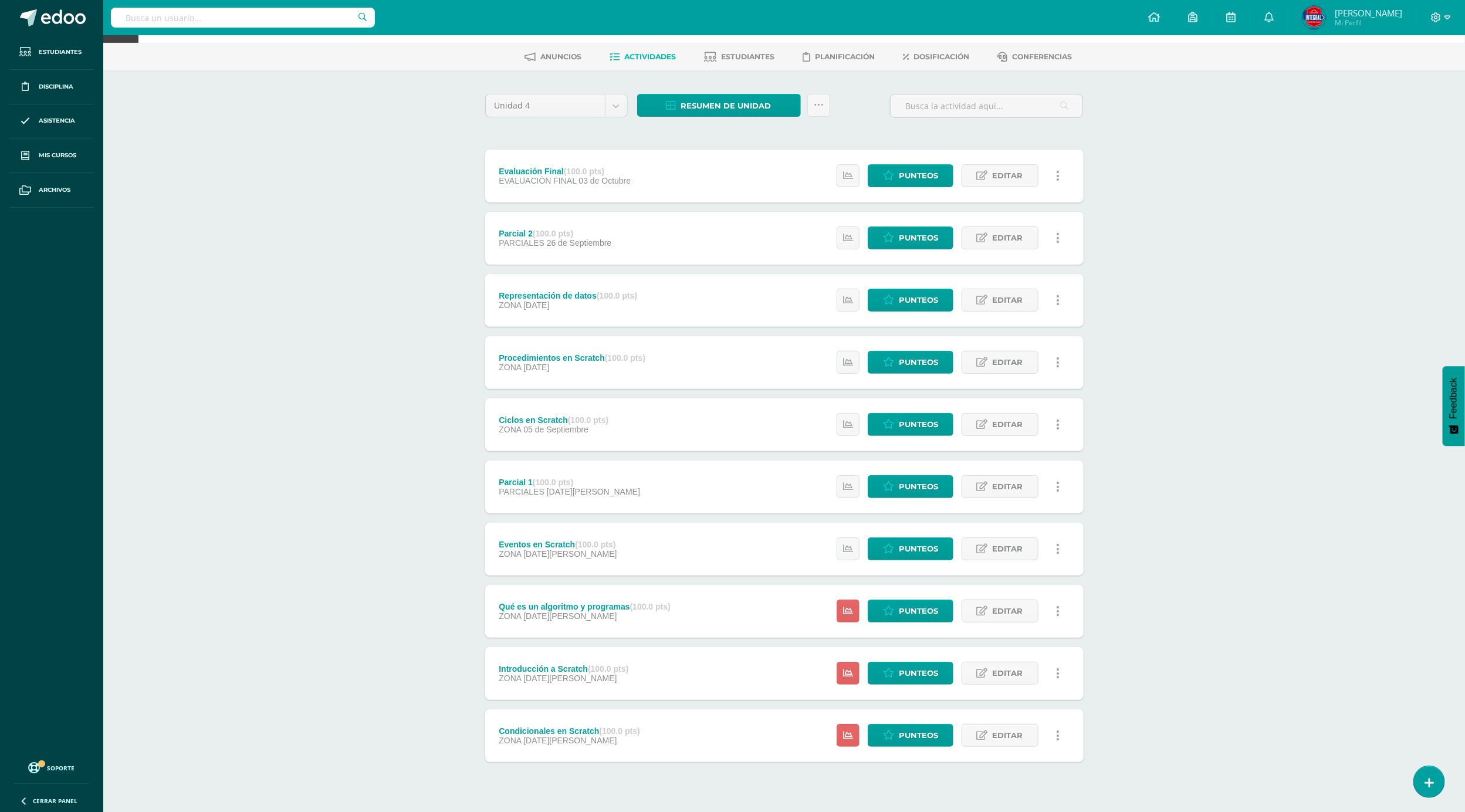
scroll to position [70, 0]
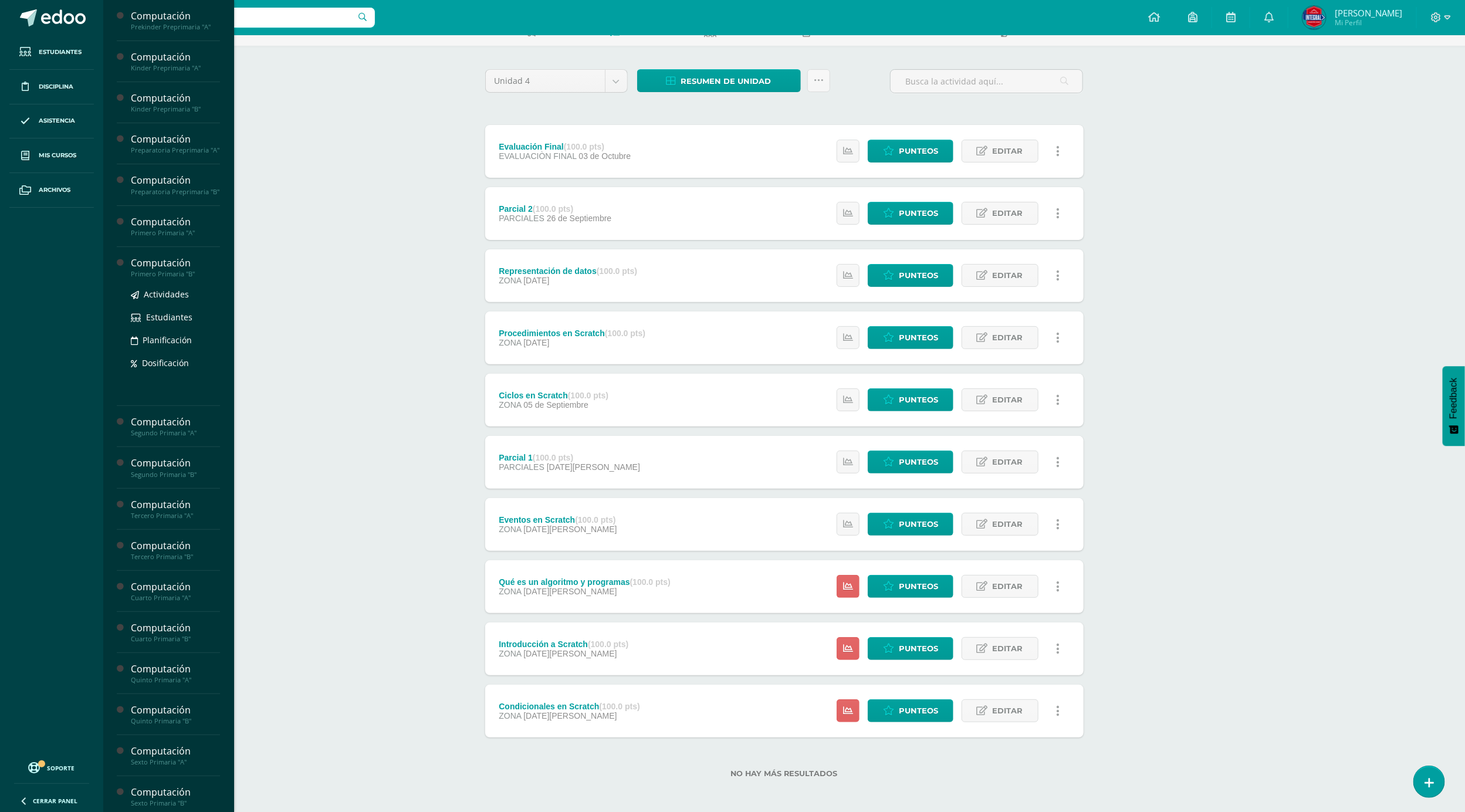
click at [162, 278] on div "Primero Primaria "B"" at bounding box center [175, 273] width 89 height 8
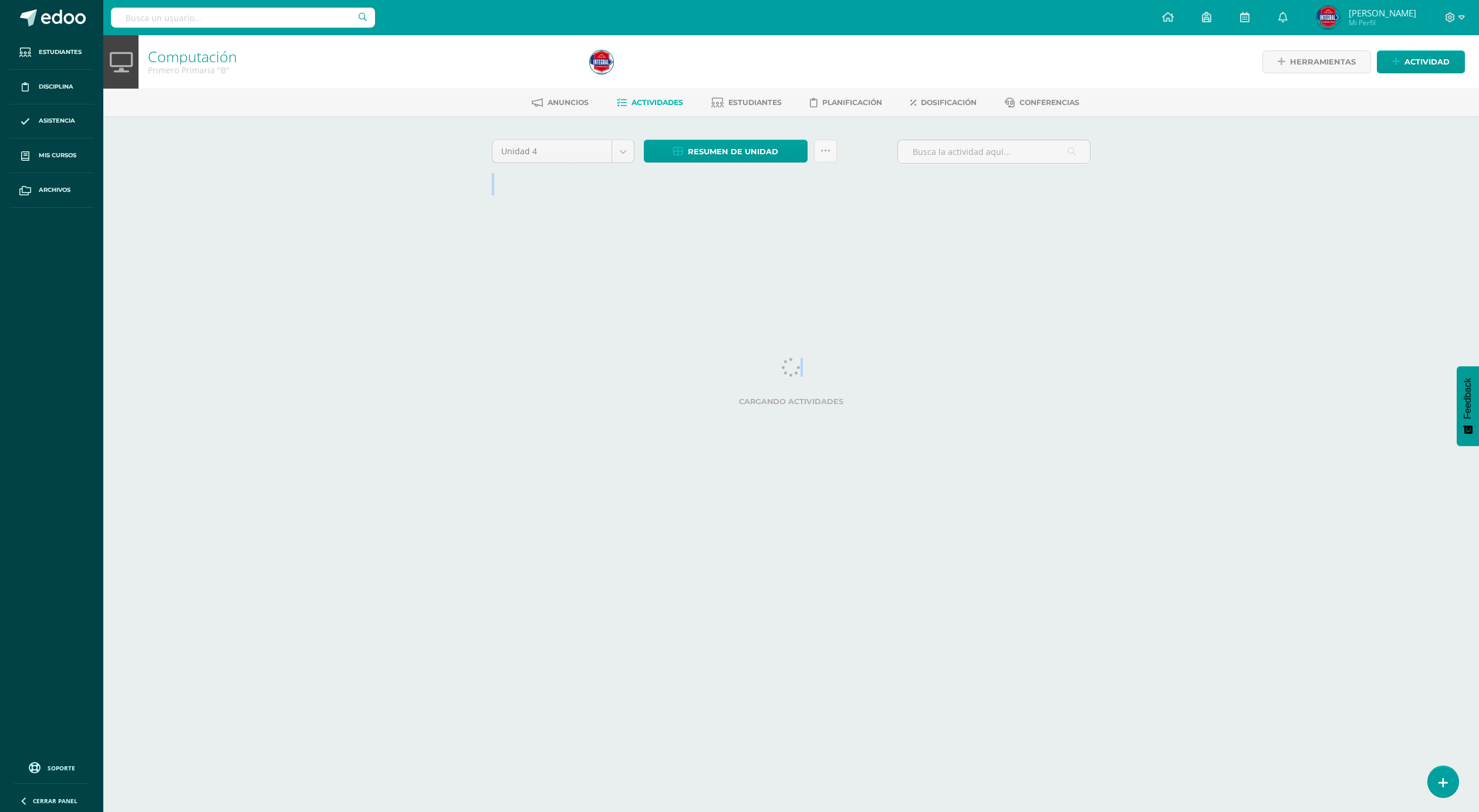
drag, startPoint x: 1283, startPoint y: 343, endPoint x: 1289, endPoint y: 331, distance: 13.4
click at [1289, 219] on html "Estudiantes Disciplina Asistencia Mis cursos Archivos Soporte Centro de ayuda Ú…" at bounding box center [739, 109] width 1479 height 219
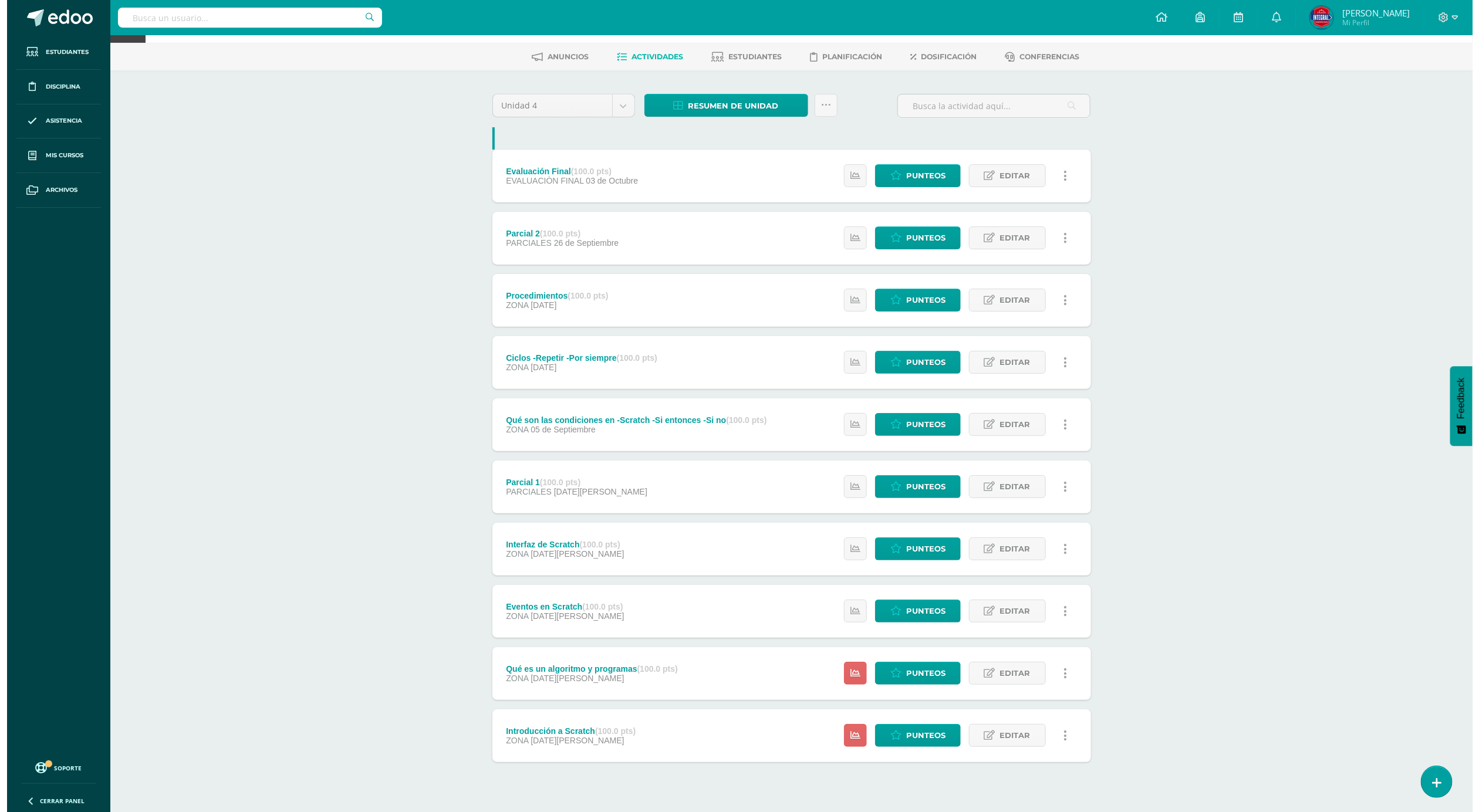
scroll to position [70, 0]
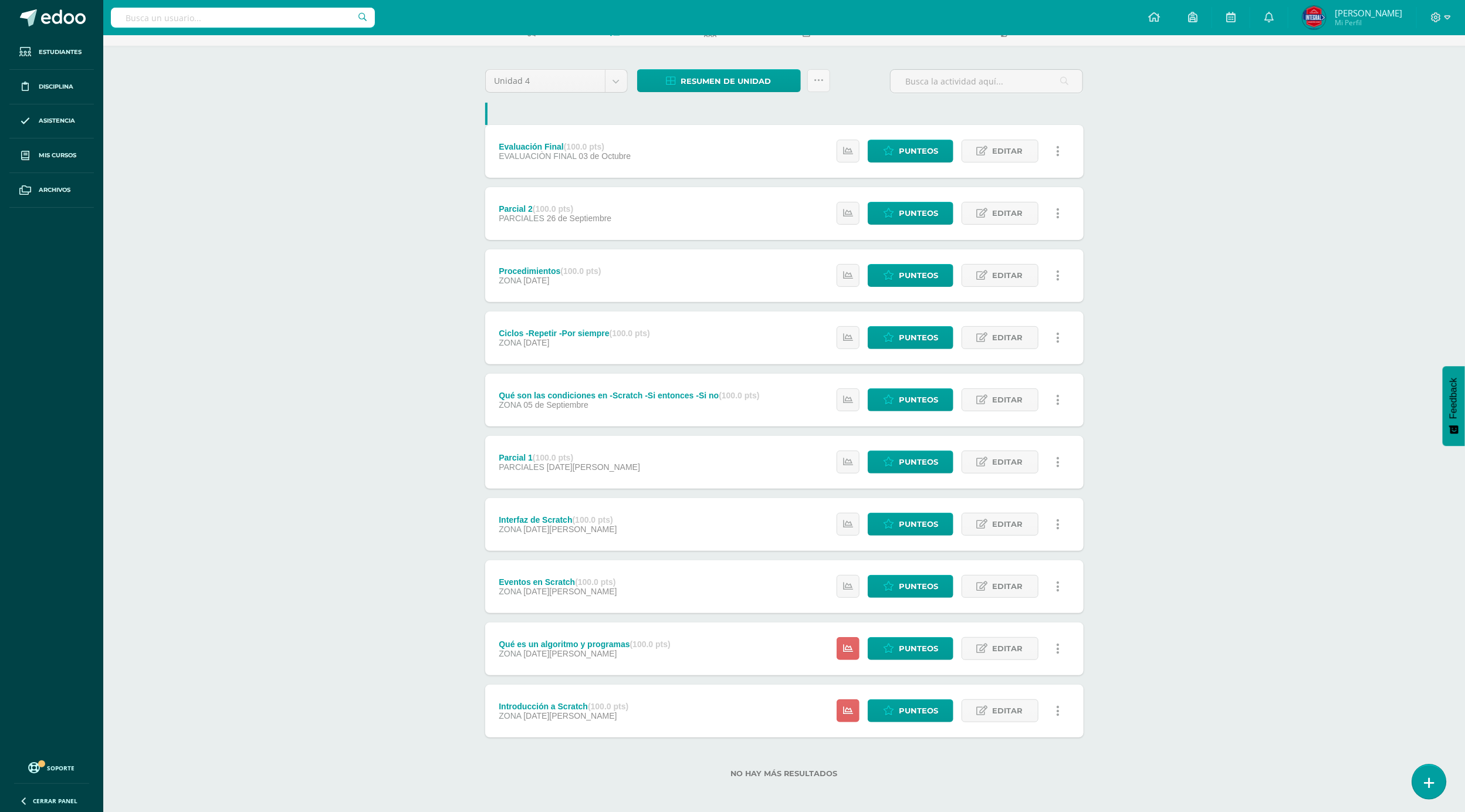
click at [1434, 773] on link at bounding box center [1429, 781] width 33 height 34
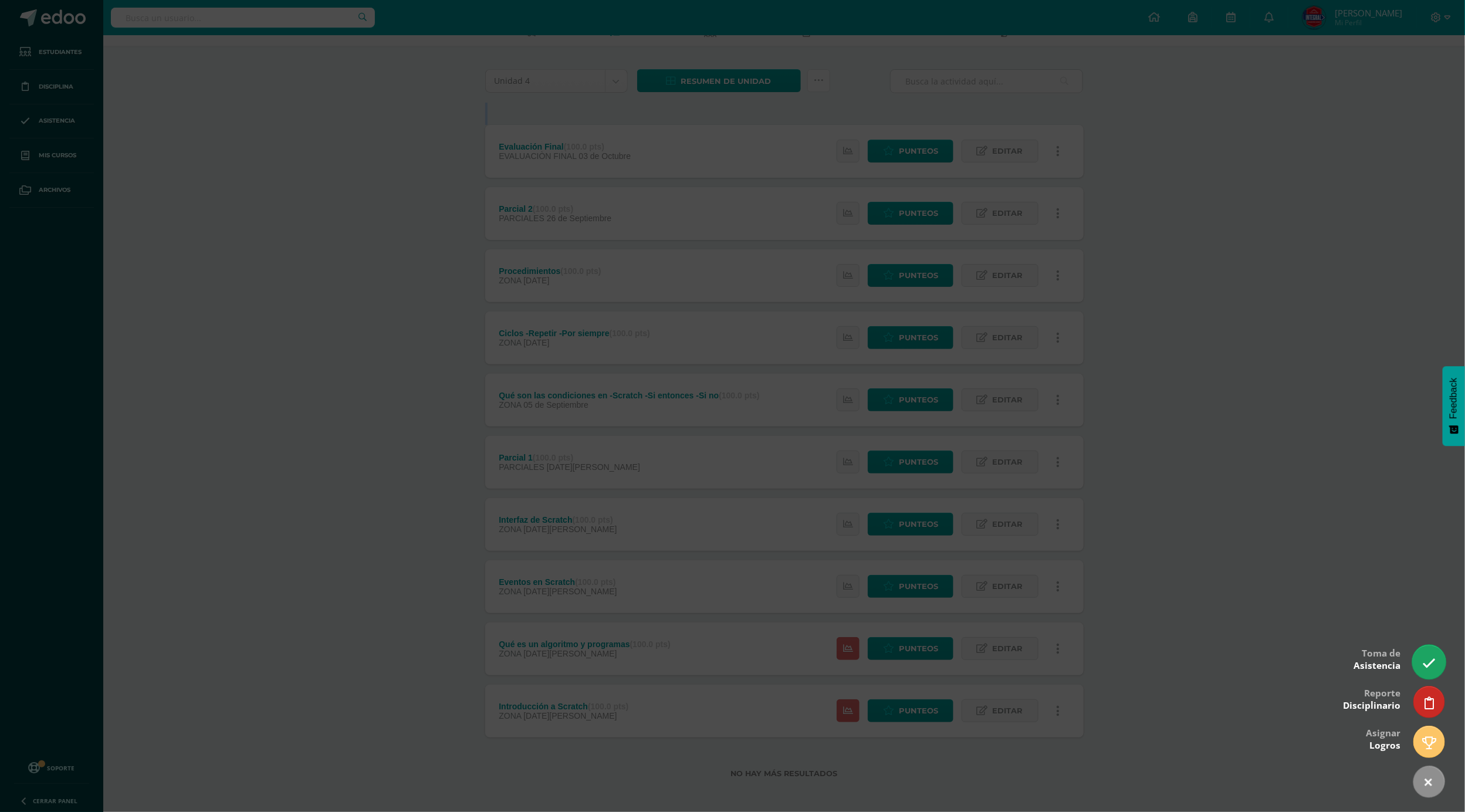
click at [1428, 662] on icon at bounding box center [1429, 663] width 14 height 14
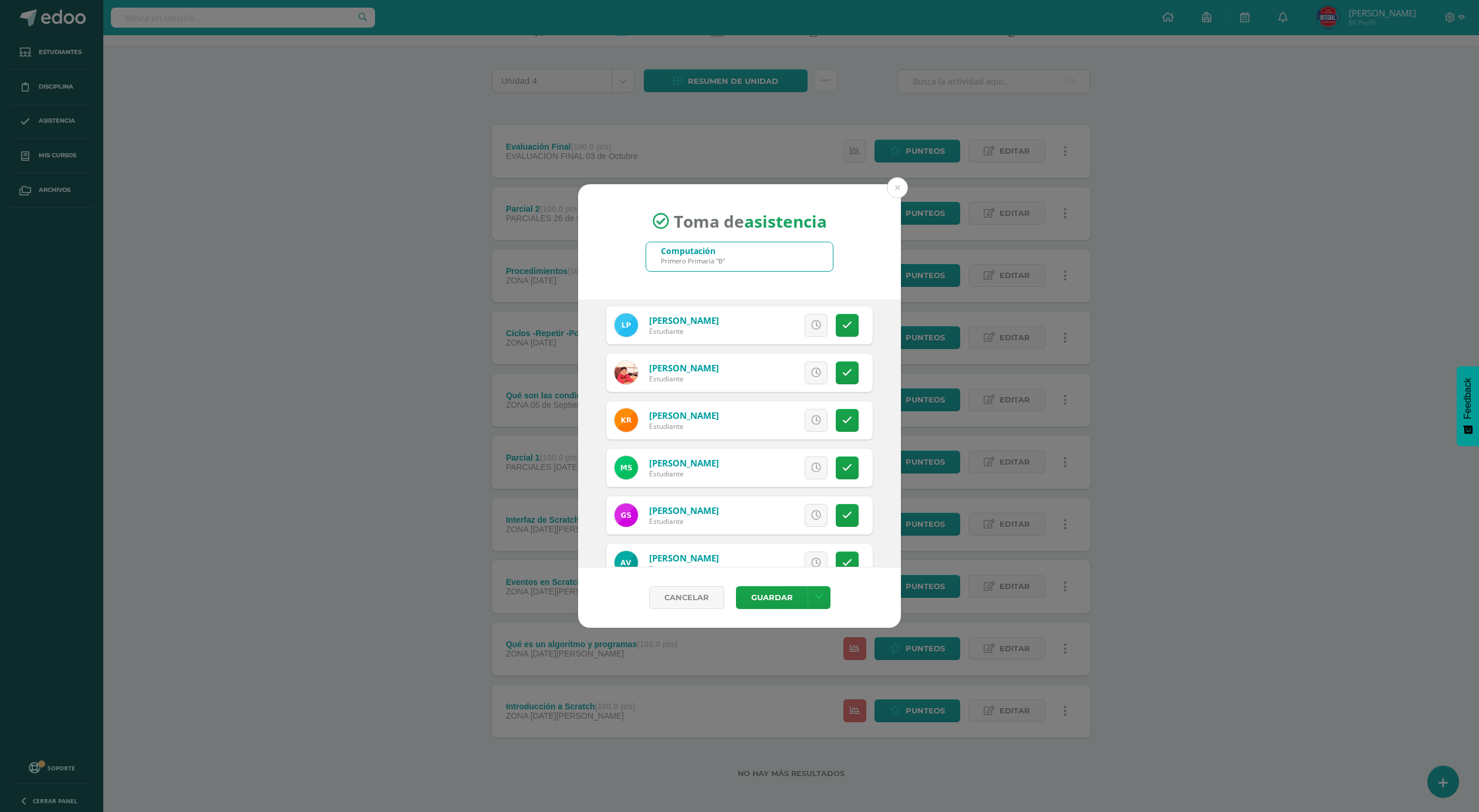
scroll to position [698, 0]
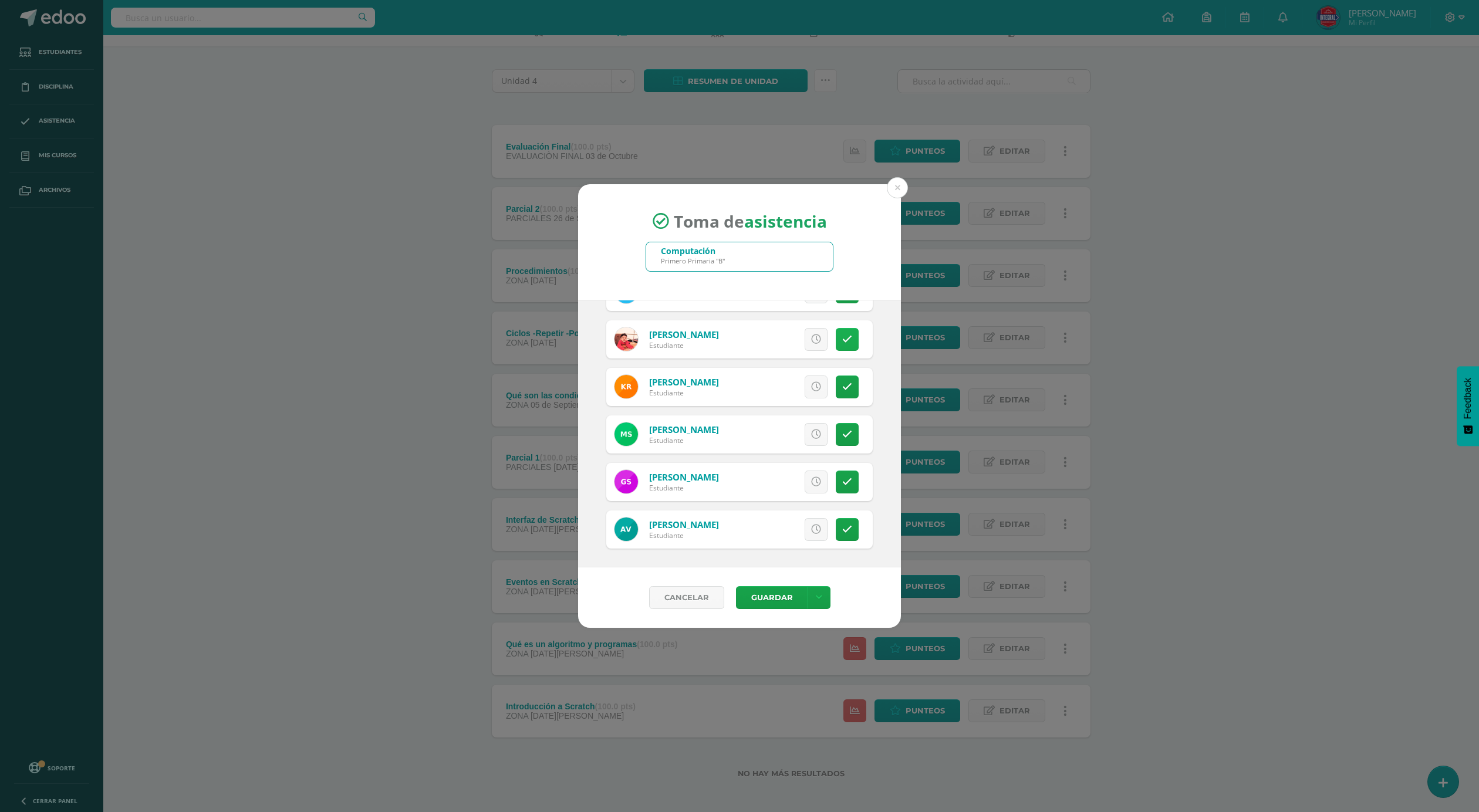
click at [842, 336] on icon at bounding box center [847, 339] width 10 height 10
click at [800, 338] on link "Excusa" at bounding box center [790, 339] width 75 height 23
click at [715, 231] on textarea at bounding box center [747, 248] width 146 height 58
type textarea "Excusa"
click at [792, 291] on div "Detalles sobre excusa: Excusa Añadir excusa a todas las inasistencias del día C…" at bounding box center [747, 251] width 147 height 112
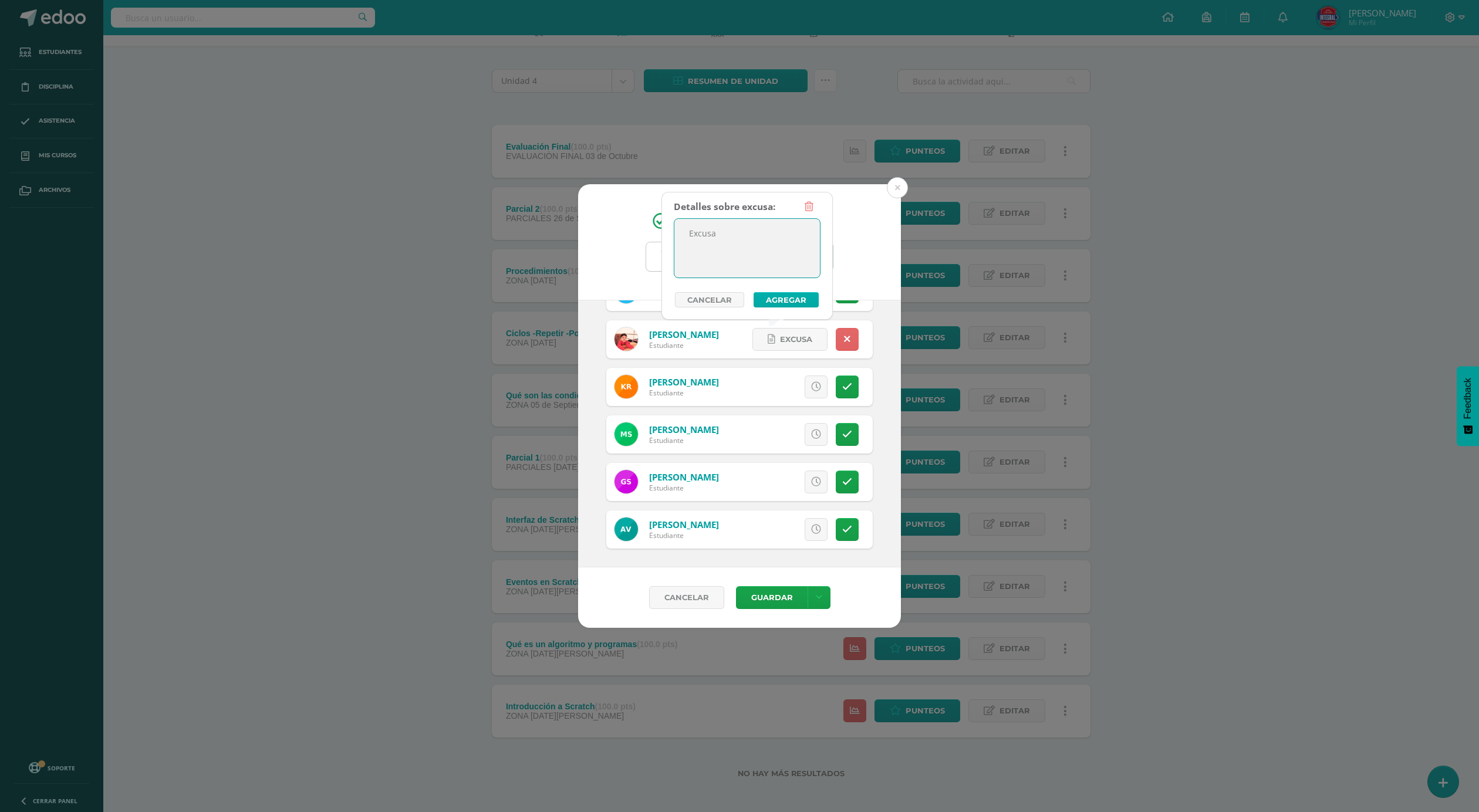
click at [792, 293] on button "Agregar" at bounding box center [786, 299] width 65 height 15
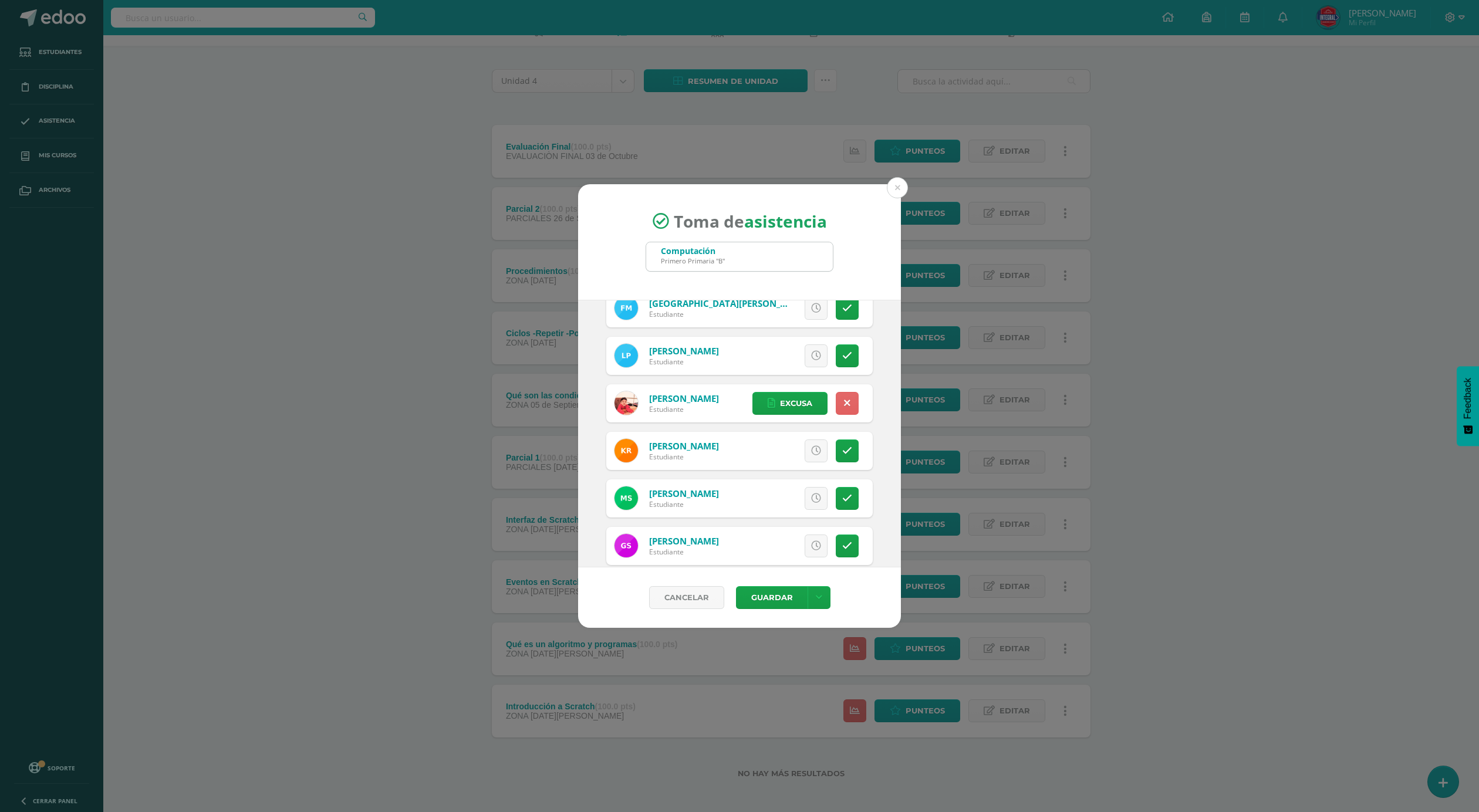
scroll to position [609, 0]
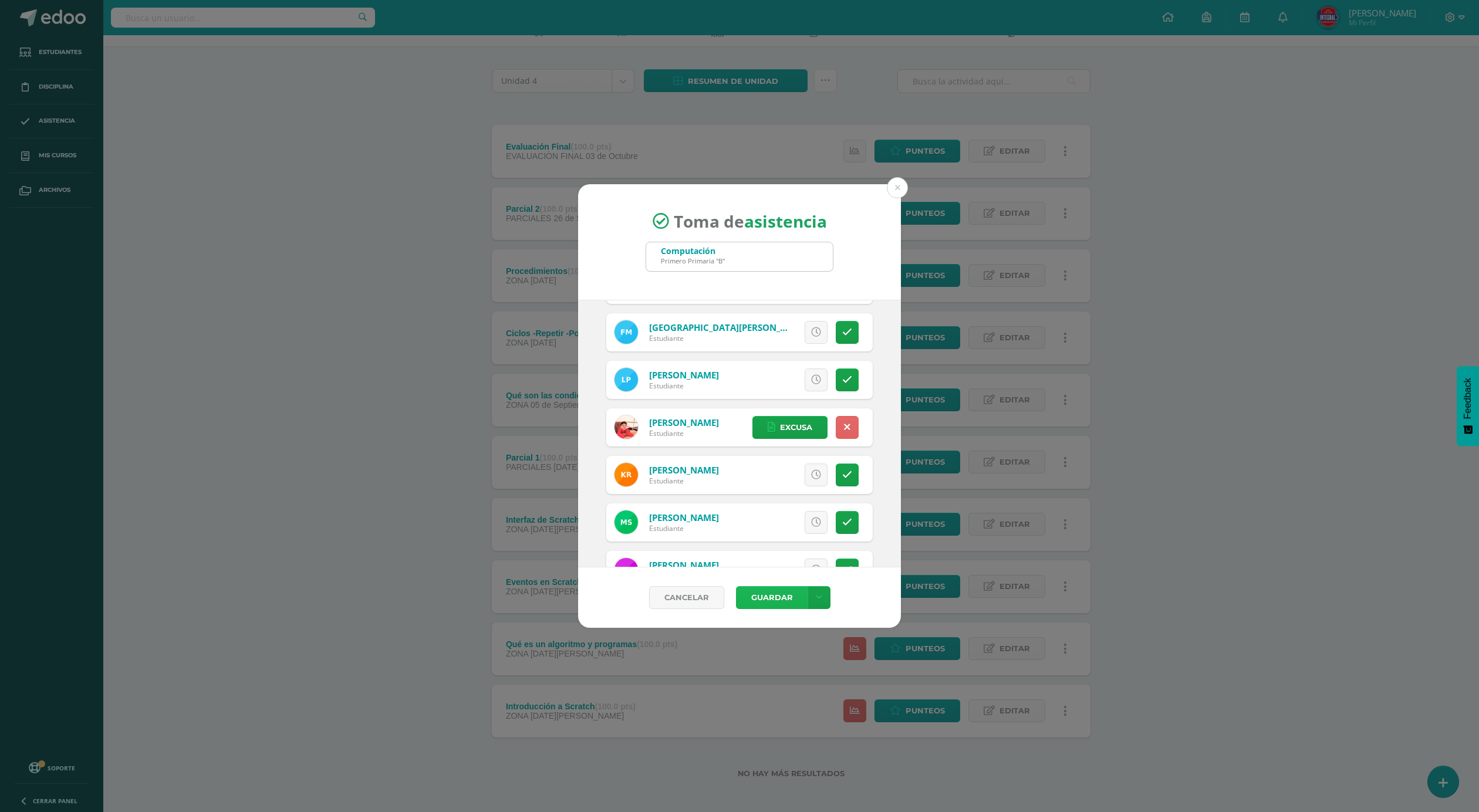
click at [775, 600] on button "Guardar" at bounding box center [772, 597] width 71 height 23
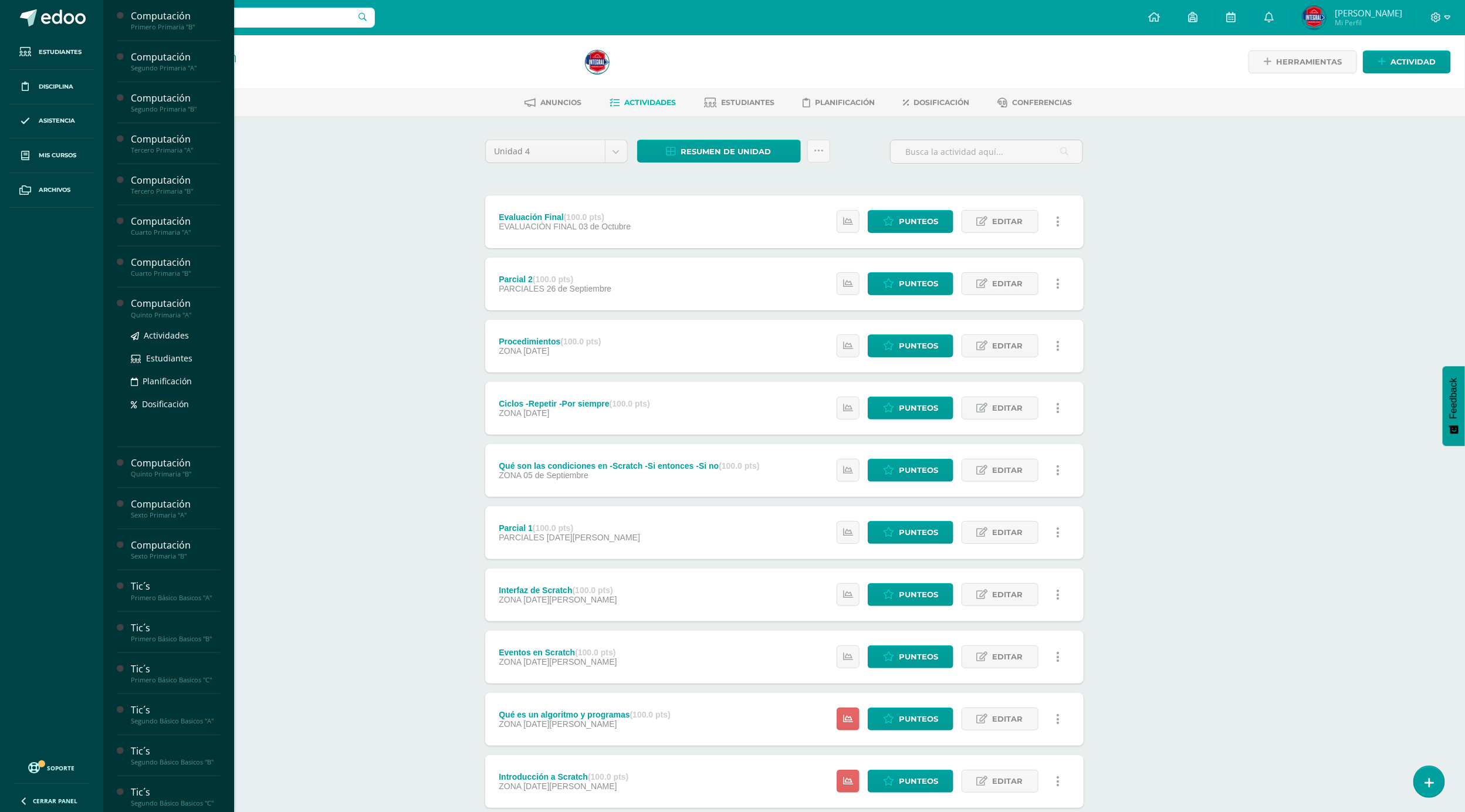
scroll to position [264, 0]
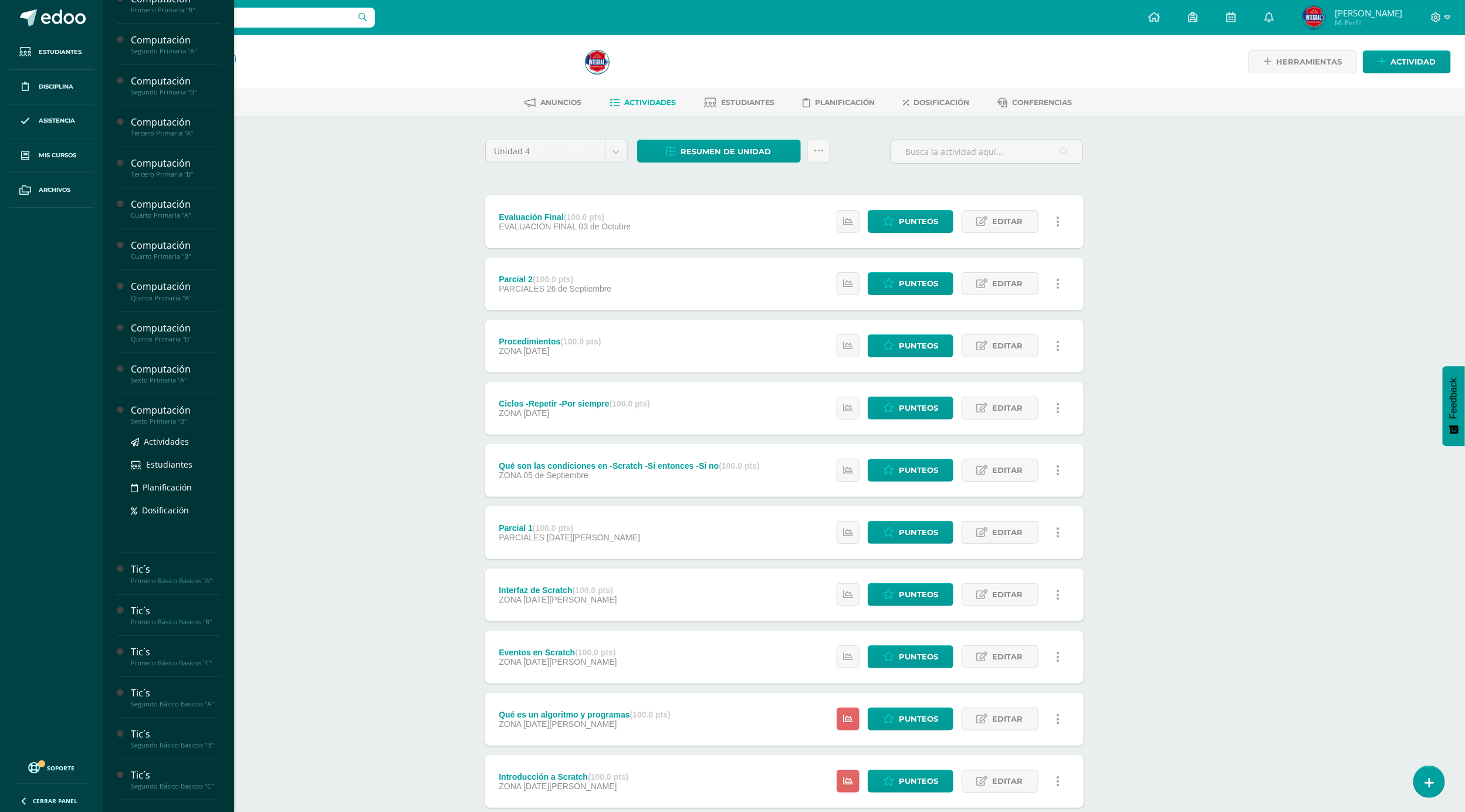
click at [166, 417] on div "Computación" at bounding box center [175, 410] width 89 height 14
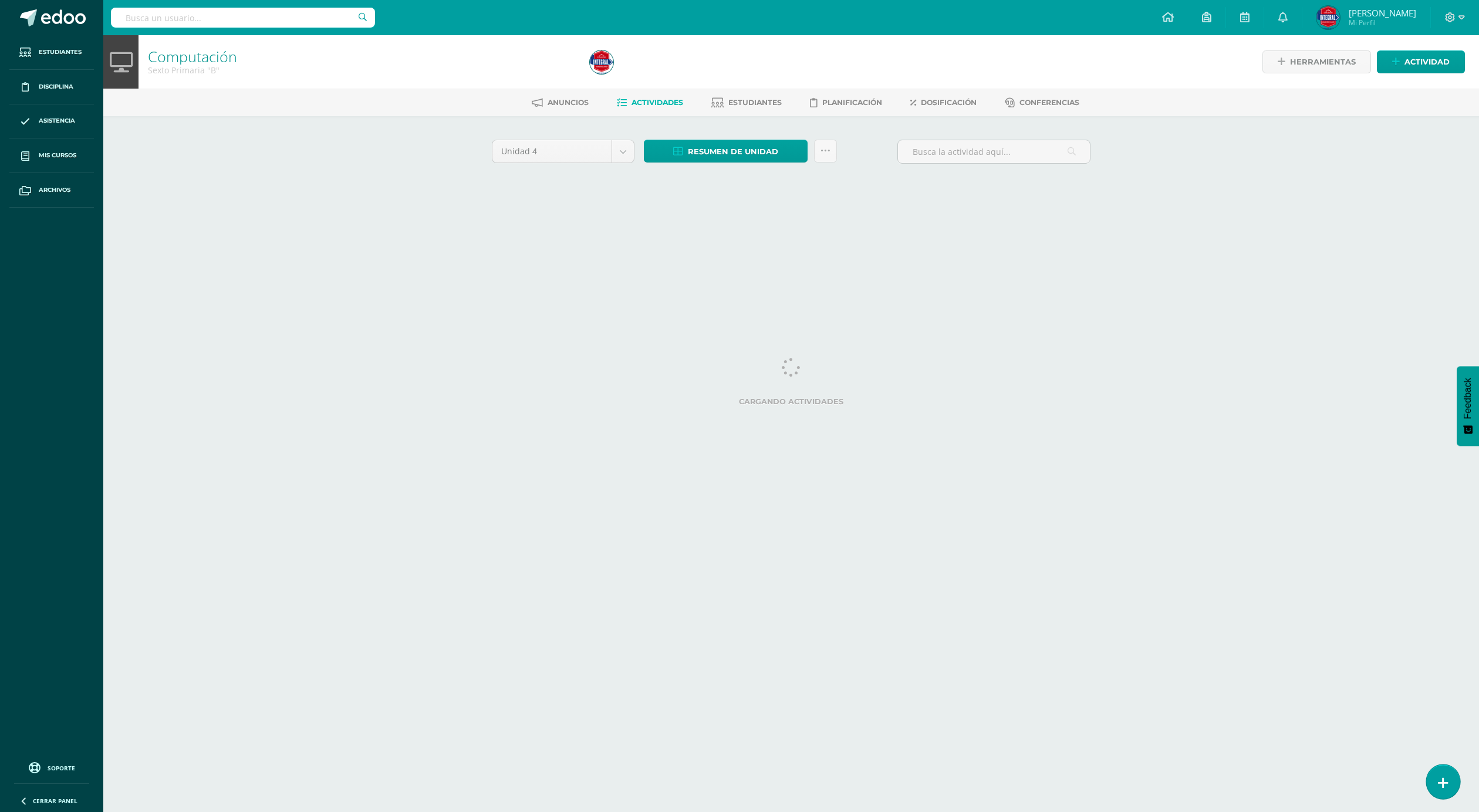
click at [1450, 777] on link at bounding box center [1443, 781] width 33 height 34
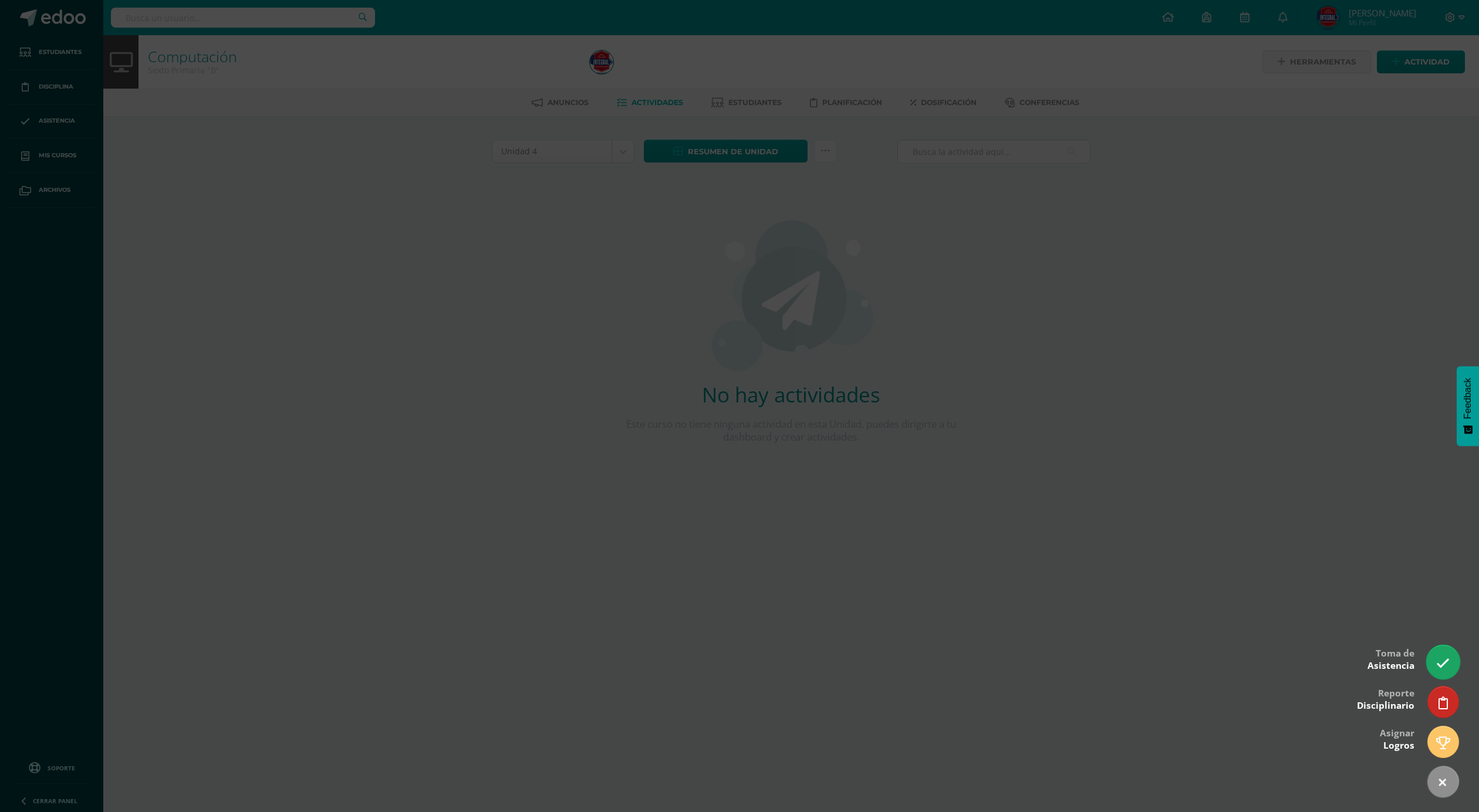
click at [1435, 657] on link at bounding box center [1443, 662] width 33 height 34
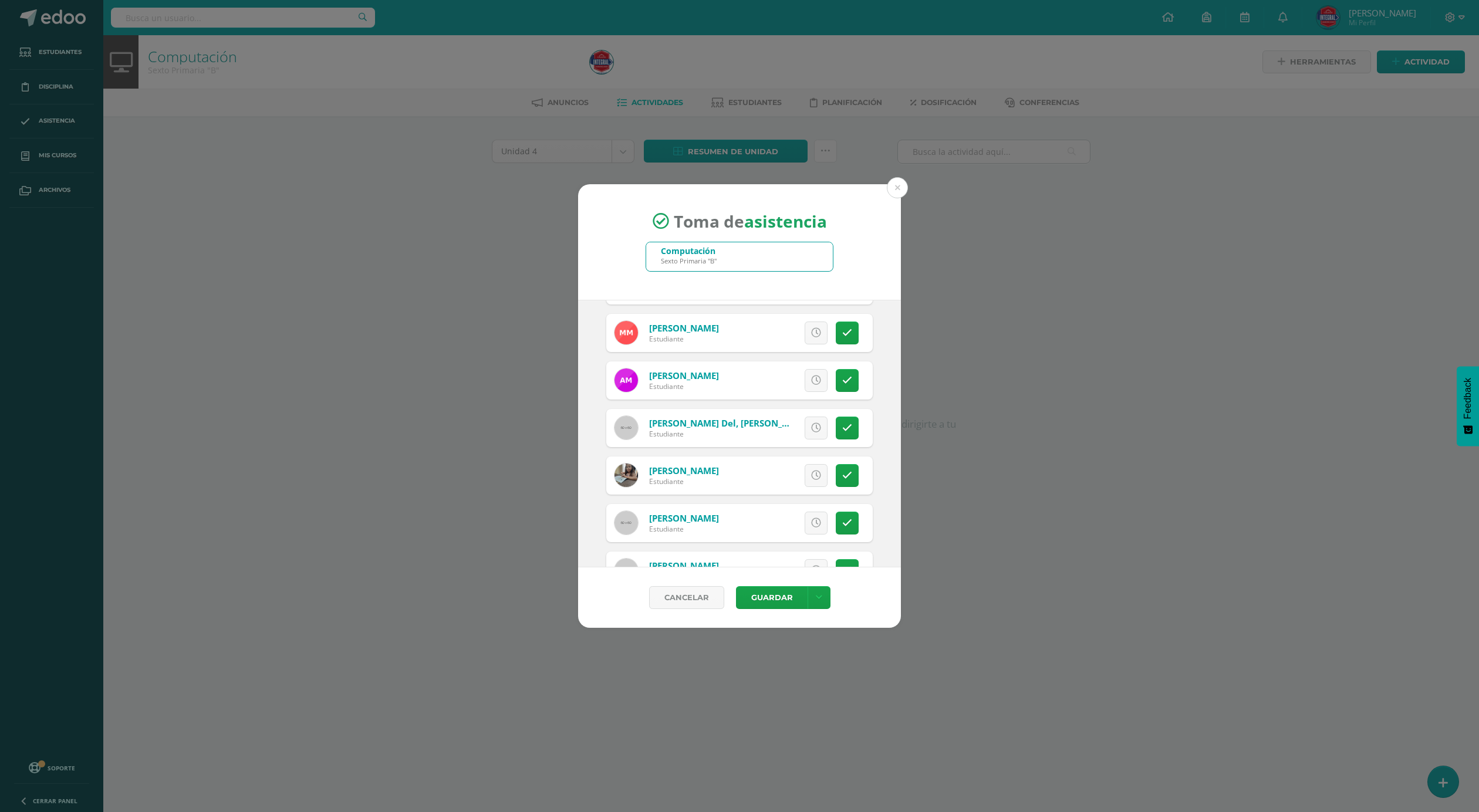
scroll to position [616, 0]
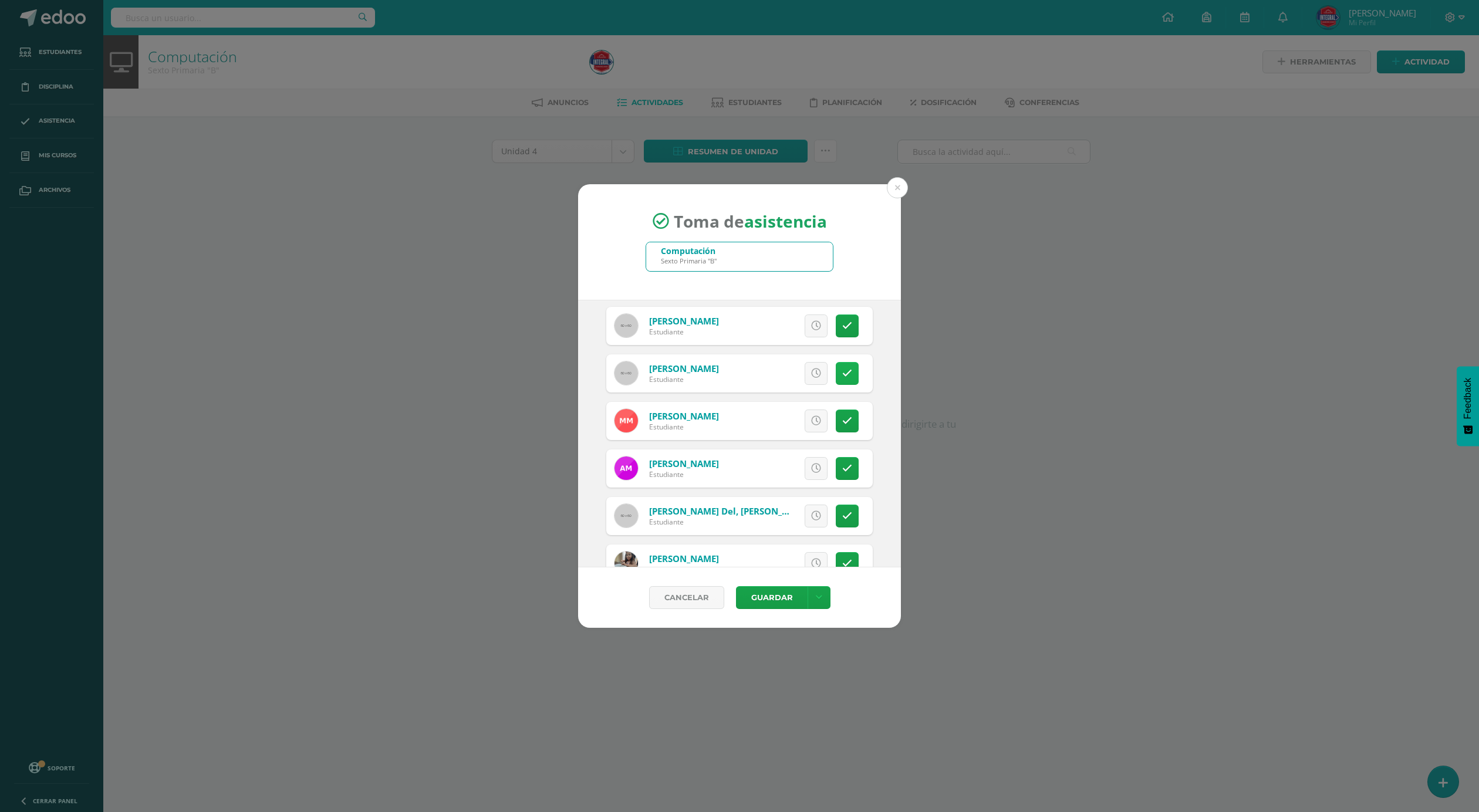
click at [842, 379] on icon at bounding box center [847, 373] width 10 height 10
click at [844, 379] on icon at bounding box center [847, 373] width 6 height 10
click at [836, 467] on link at bounding box center [847, 468] width 23 height 23
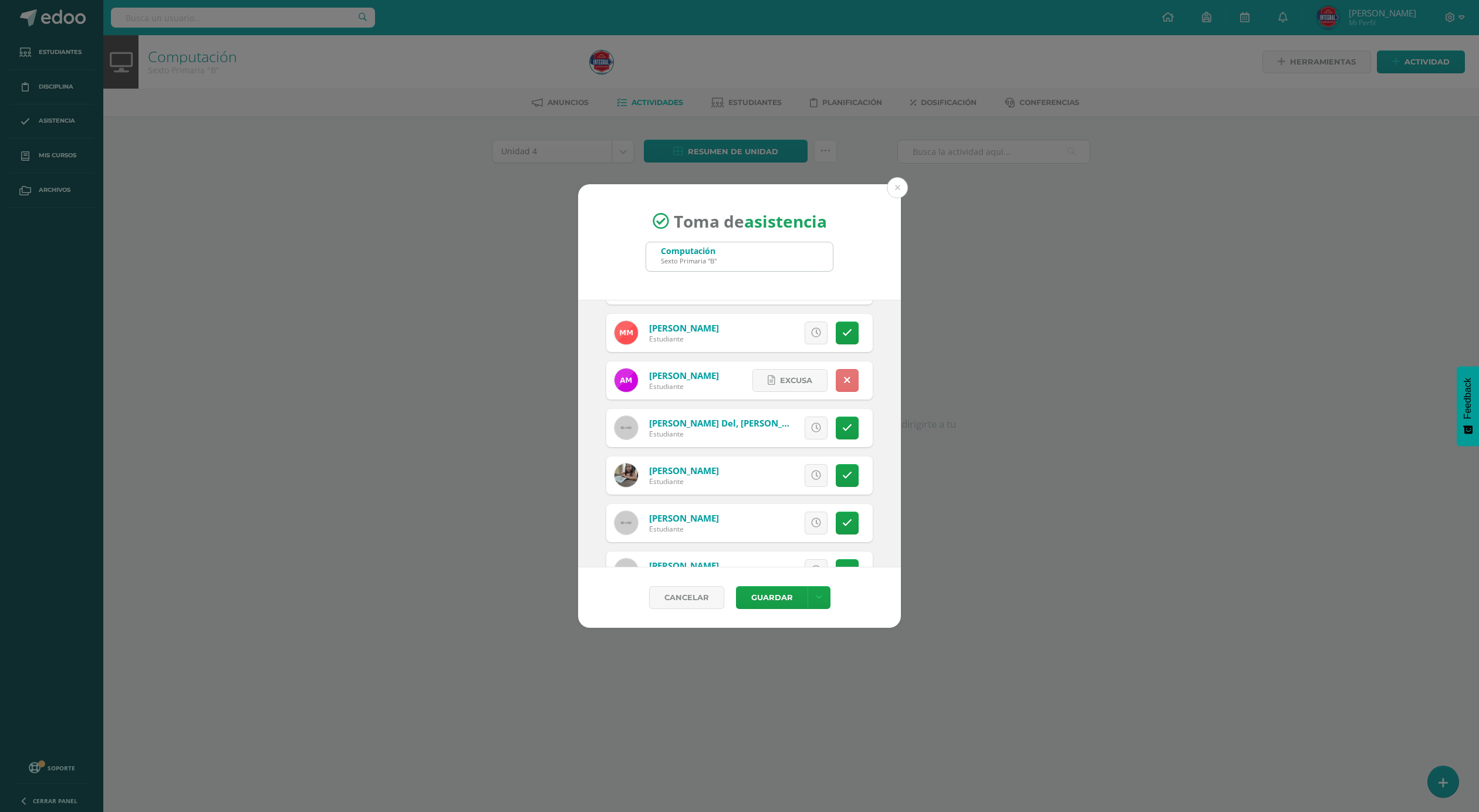
click at [837, 383] on link at bounding box center [847, 380] width 23 height 23
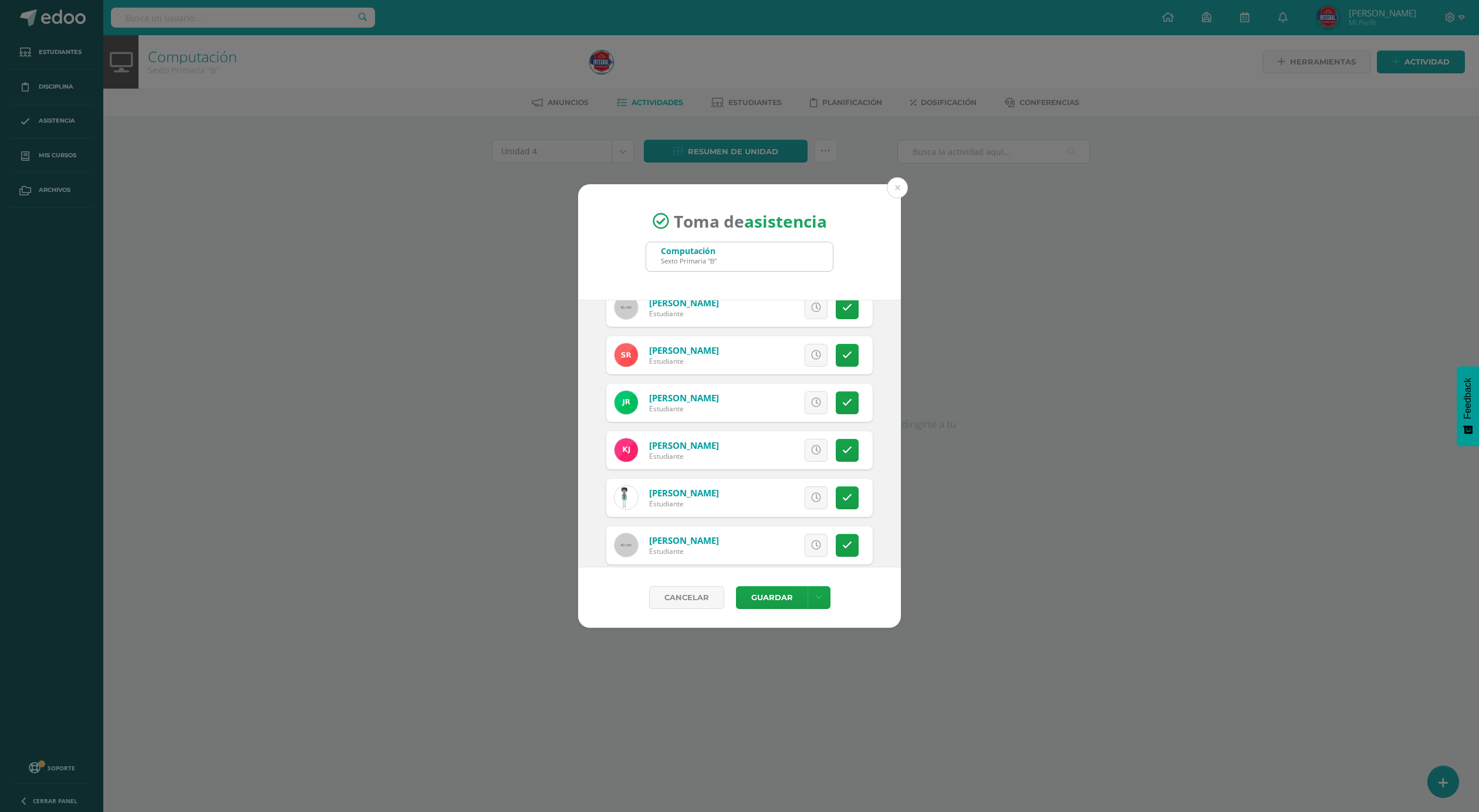
scroll to position [968, 0]
click at [836, 496] on link at bounding box center [847, 496] width 23 height 23
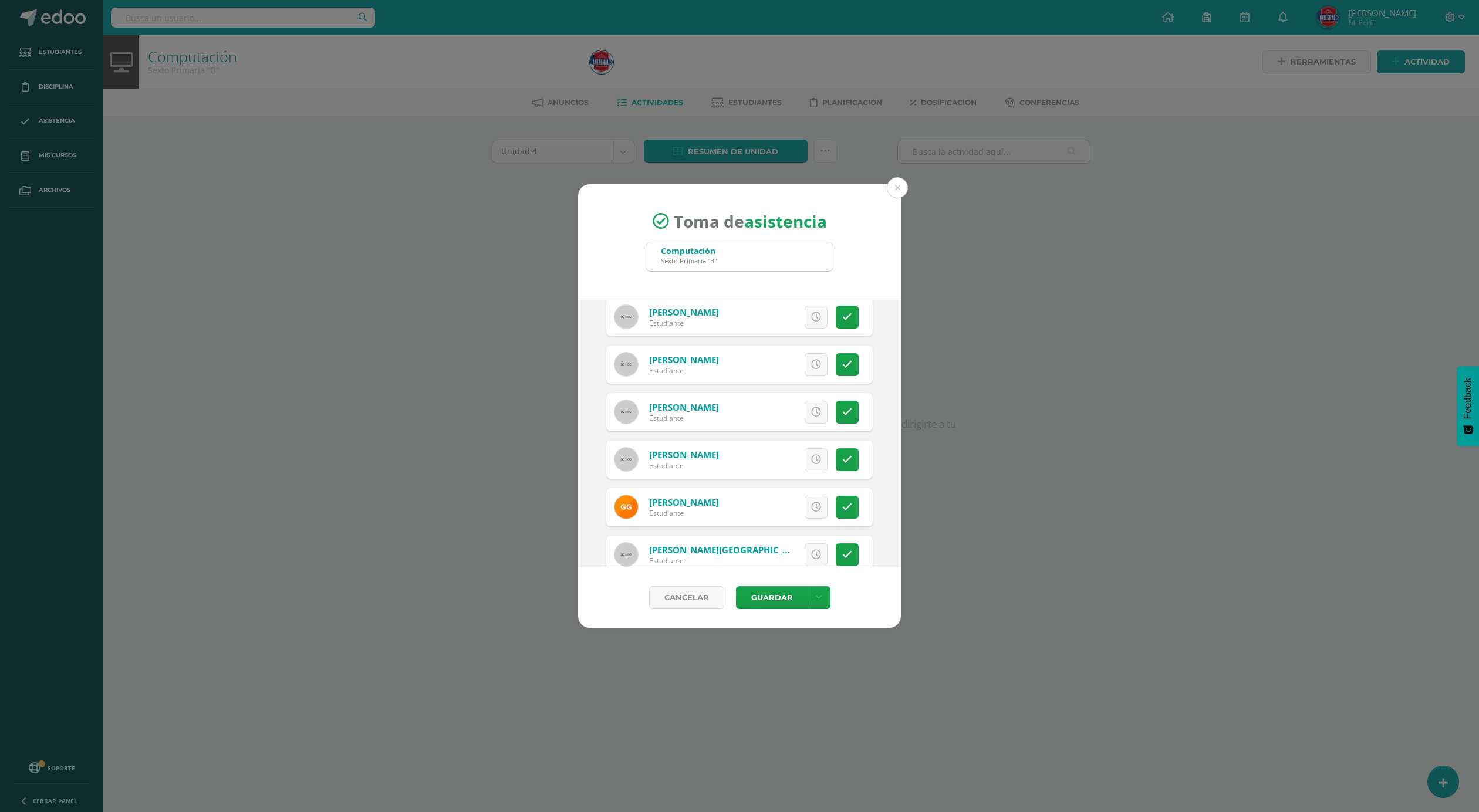
scroll to position [300, 0]
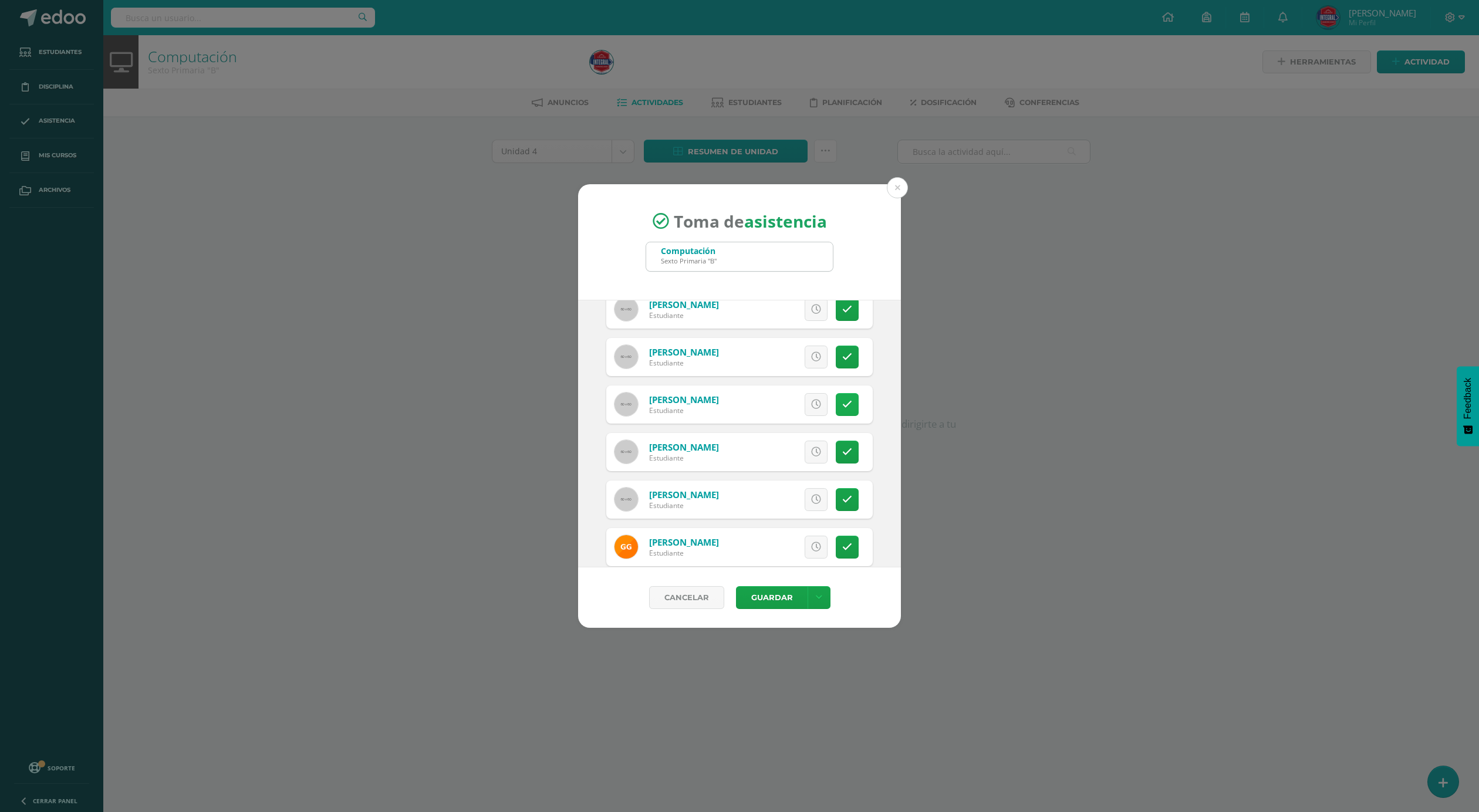
click at [842, 405] on icon at bounding box center [847, 404] width 10 height 10
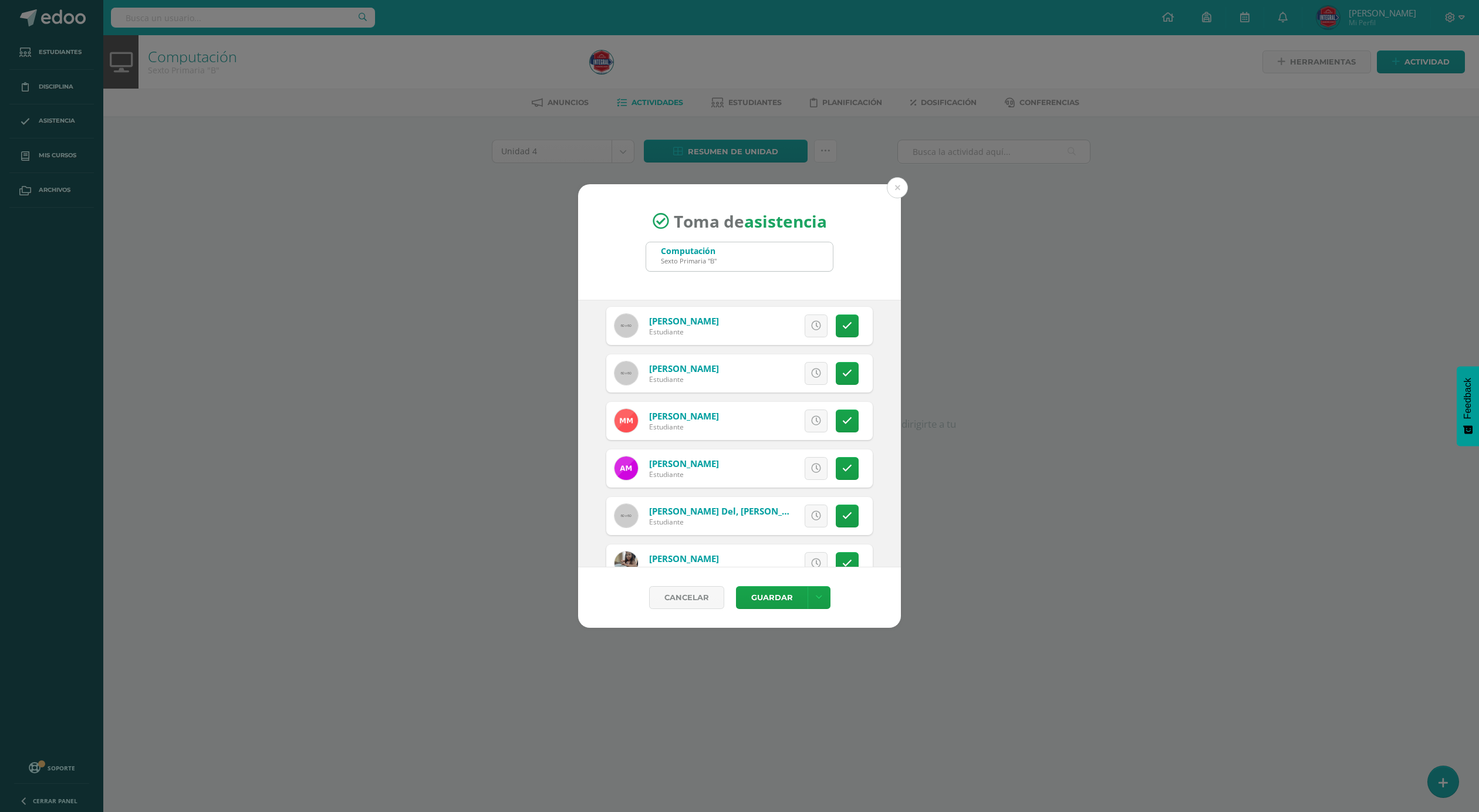
scroll to position [1144, 0]
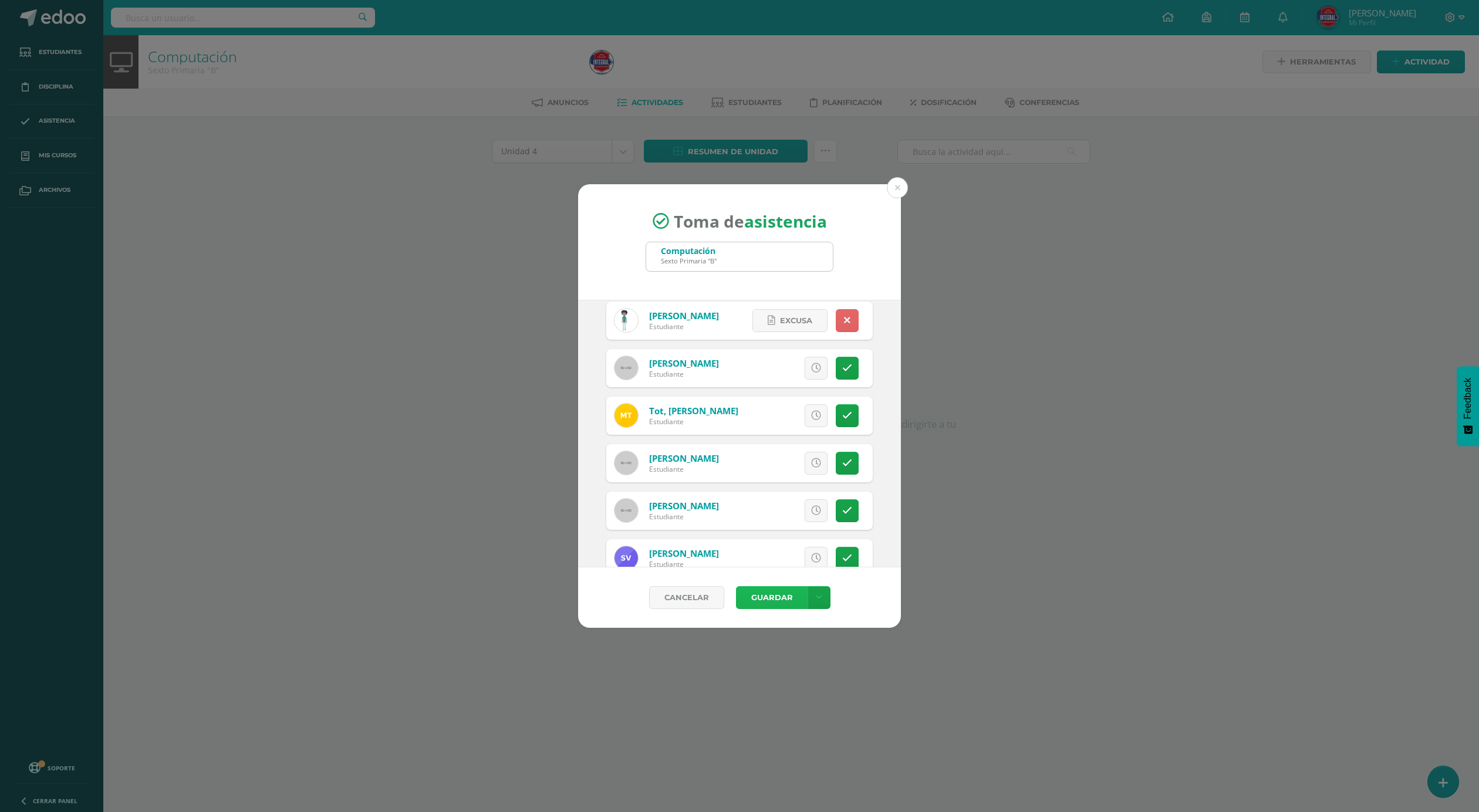
click at [767, 592] on button "Guardar" at bounding box center [772, 597] width 71 height 23
